Goal: Information Seeking & Learning: Learn about a topic

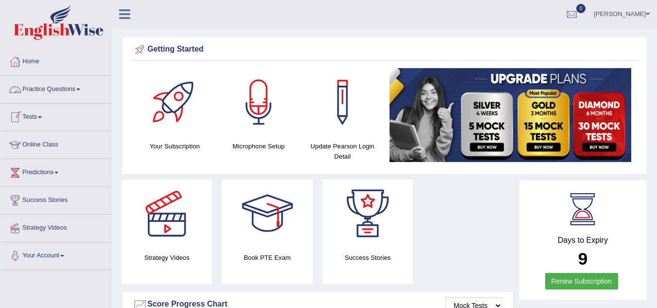
click at [65, 86] on link "Practice Questions" at bounding box center [55, 88] width 111 height 24
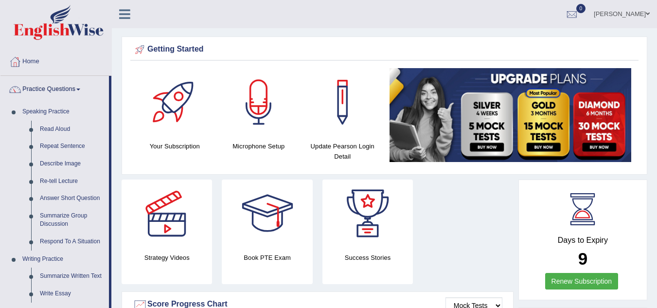
scroll to position [269, 0]
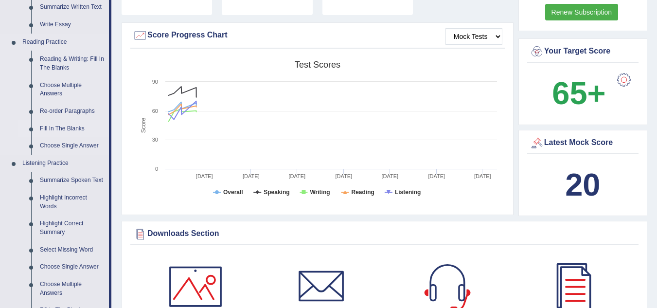
click at [71, 127] on link "Fill In The Blanks" at bounding box center [71, 128] width 73 height 17
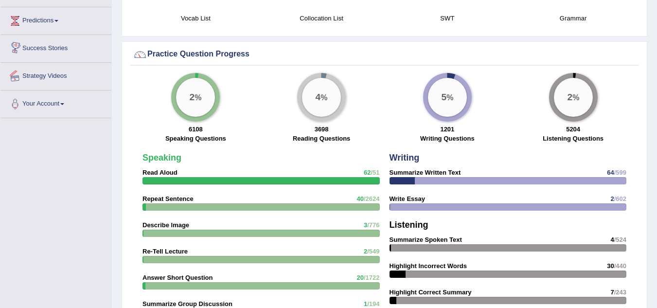
scroll to position [638, 0]
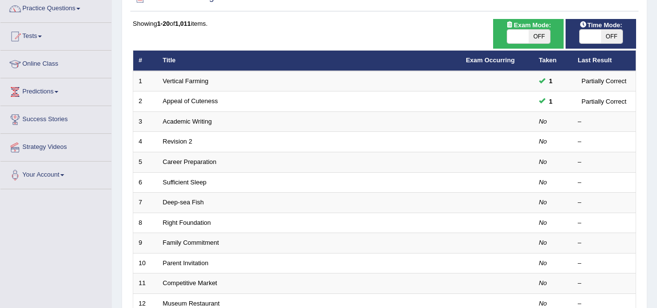
scroll to position [58, 0]
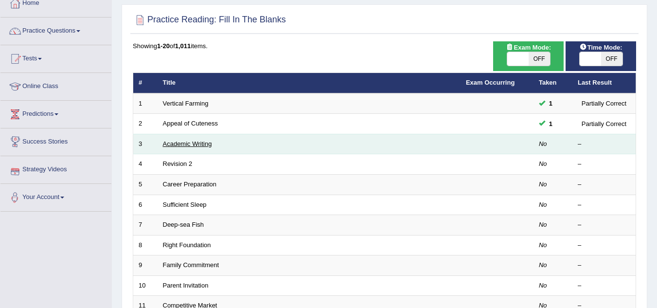
click at [197, 146] on link "Academic Writing" at bounding box center [187, 143] width 49 height 7
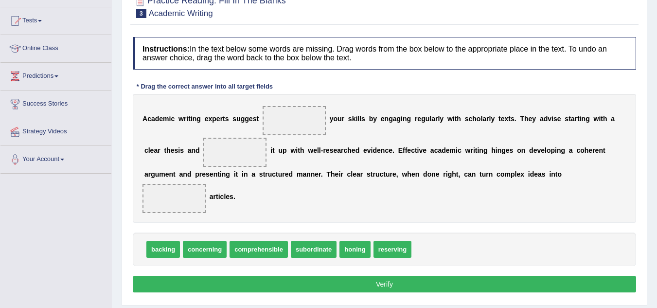
scroll to position [97, 0]
